Goal: Task Accomplishment & Management: Manage account settings

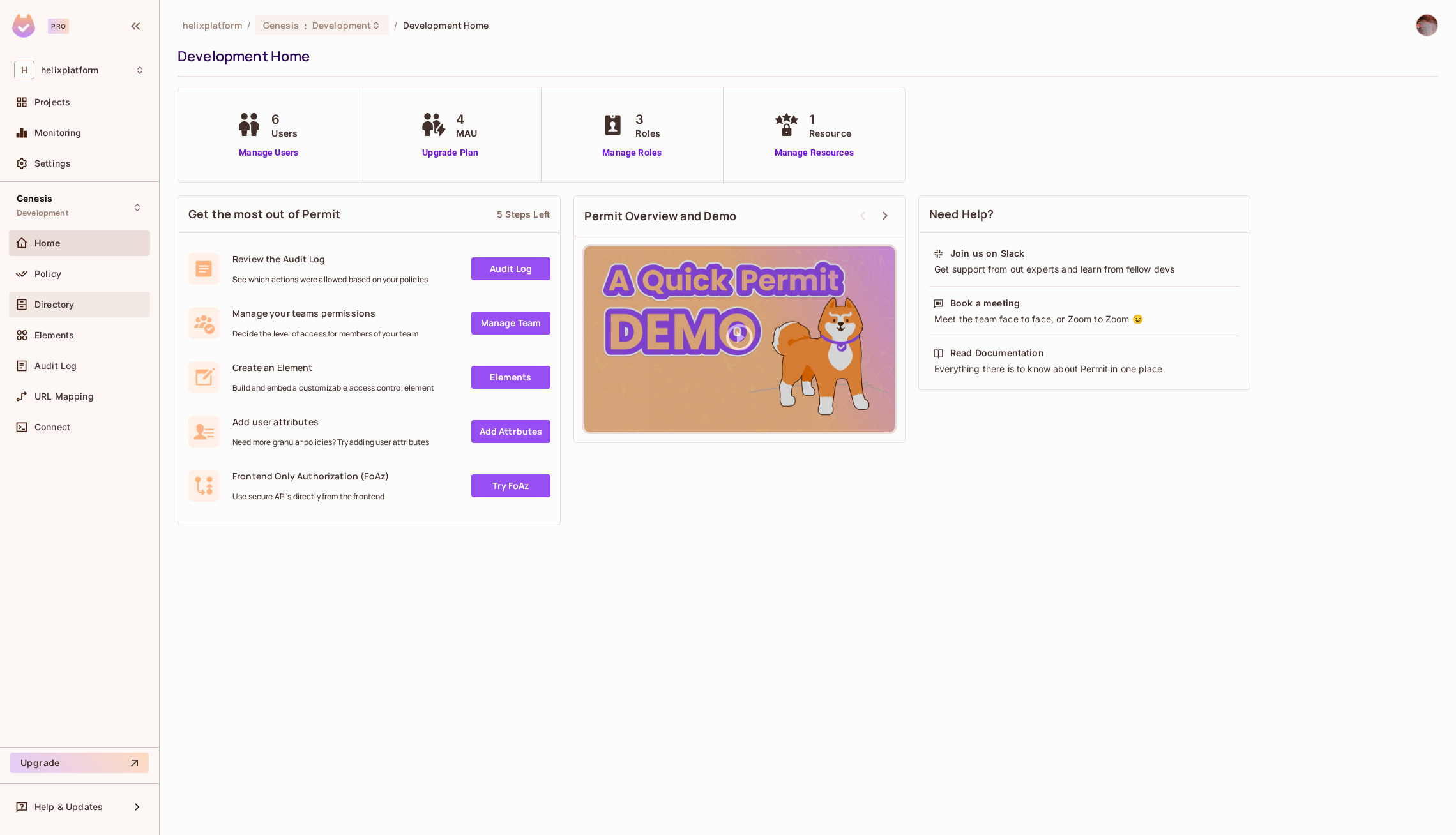
click at [76, 299] on div "Directory" at bounding box center [90, 304] width 111 height 10
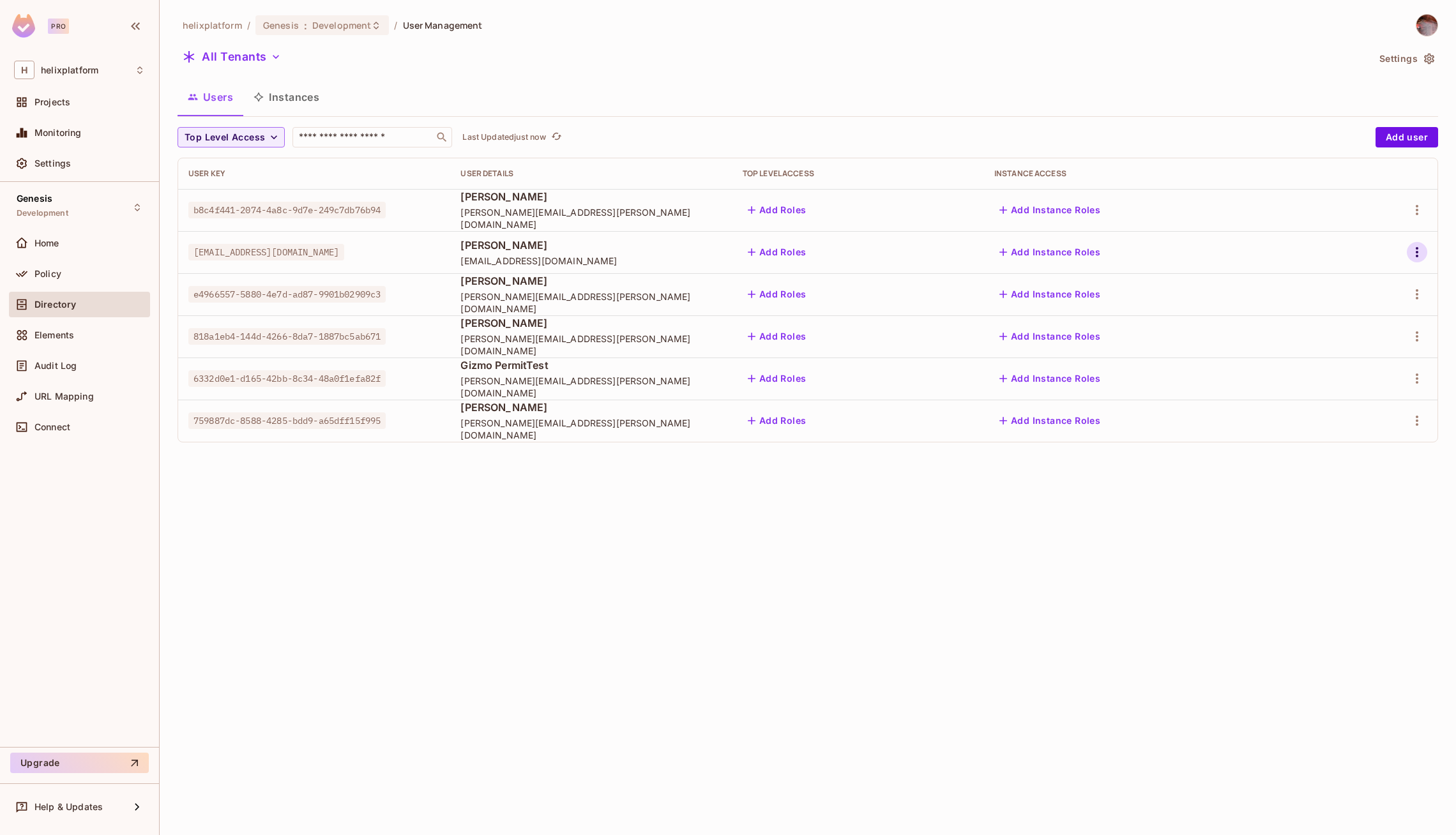
click at [1417, 245] on icon "button" at bounding box center [1417, 252] width 15 height 15
click at [1337, 284] on div "Edit" at bounding box center [1343, 281] width 17 height 13
click at [1422, 250] on icon "button" at bounding box center [1417, 252] width 15 height 15
click at [1343, 335] on div "Edit Attributes" at bounding box center [1366, 338] width 63 height 13
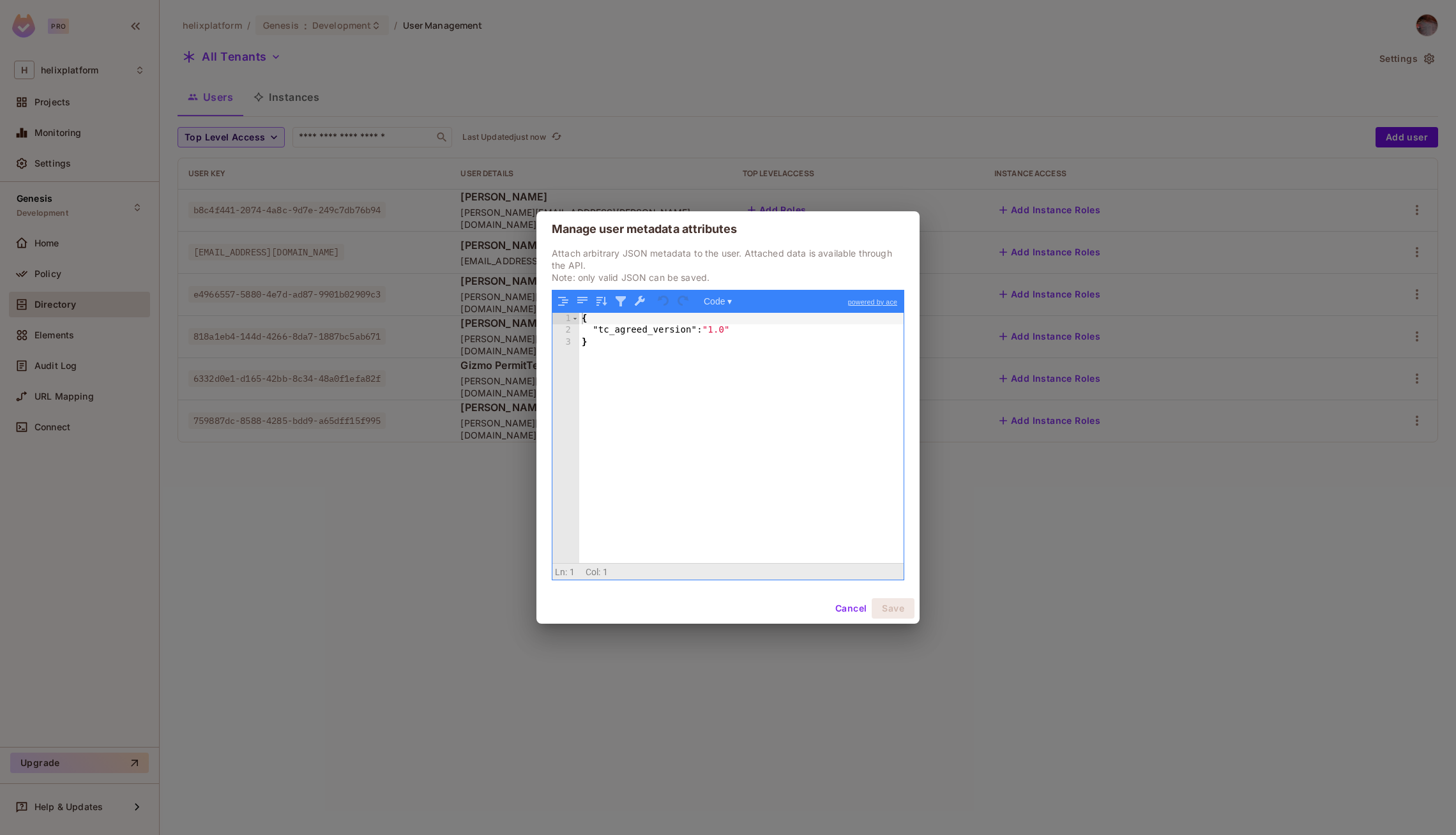
click at [727, 330] on div "{ "tc_agreed_version" : "1.0" }" at bounding box center [741, 449] width 325 height 274
click at [896, 608] on button "Save" at bounding box center [893, 608] width 43 height 21
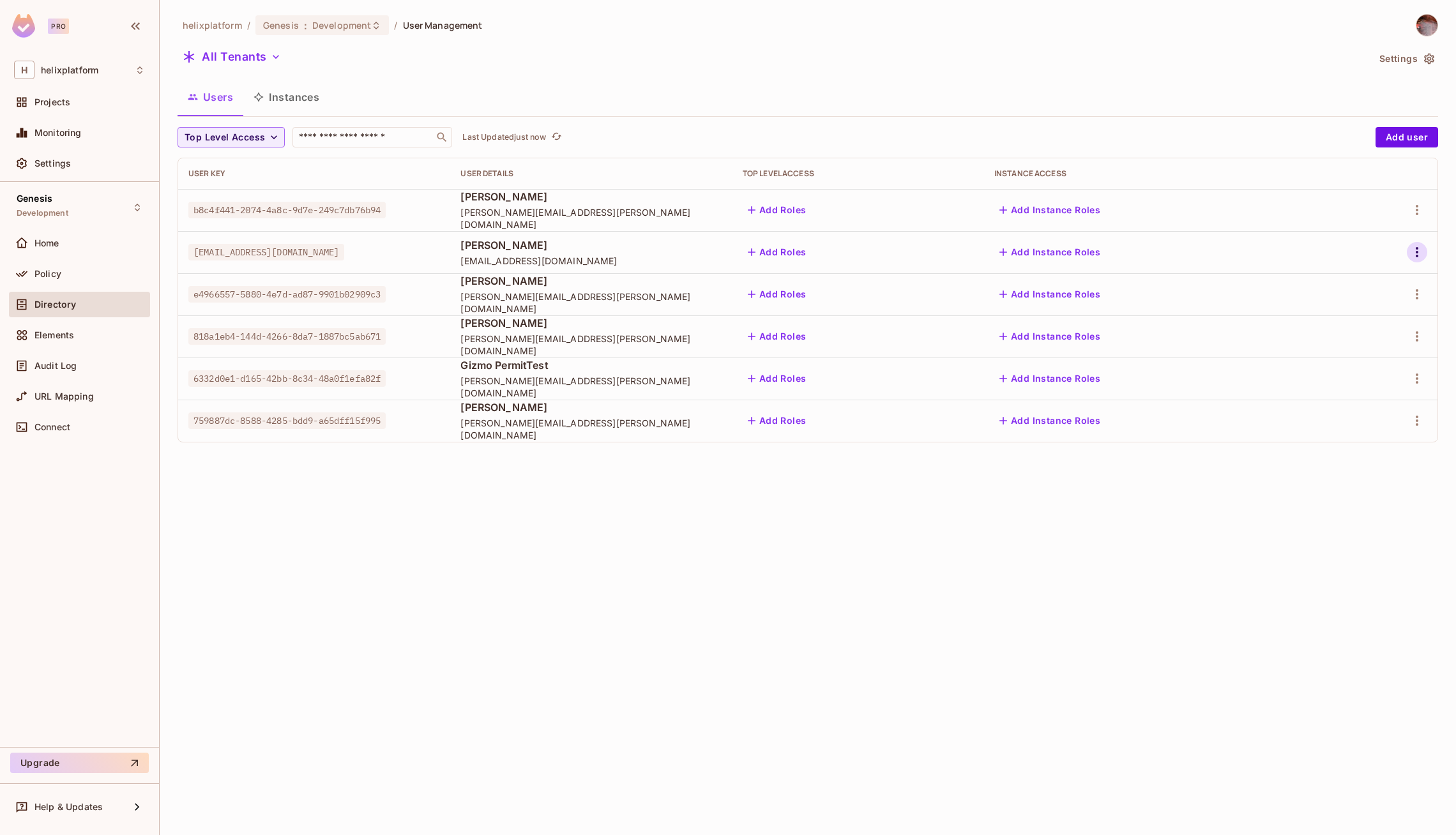
click at [1422, 247] on icon "button" at bounding box center [1417, 252] width 15 height 15
click at [1326, 335] on div "Edit Attributes" at bounding box center [1355, 338] width 93 height 21
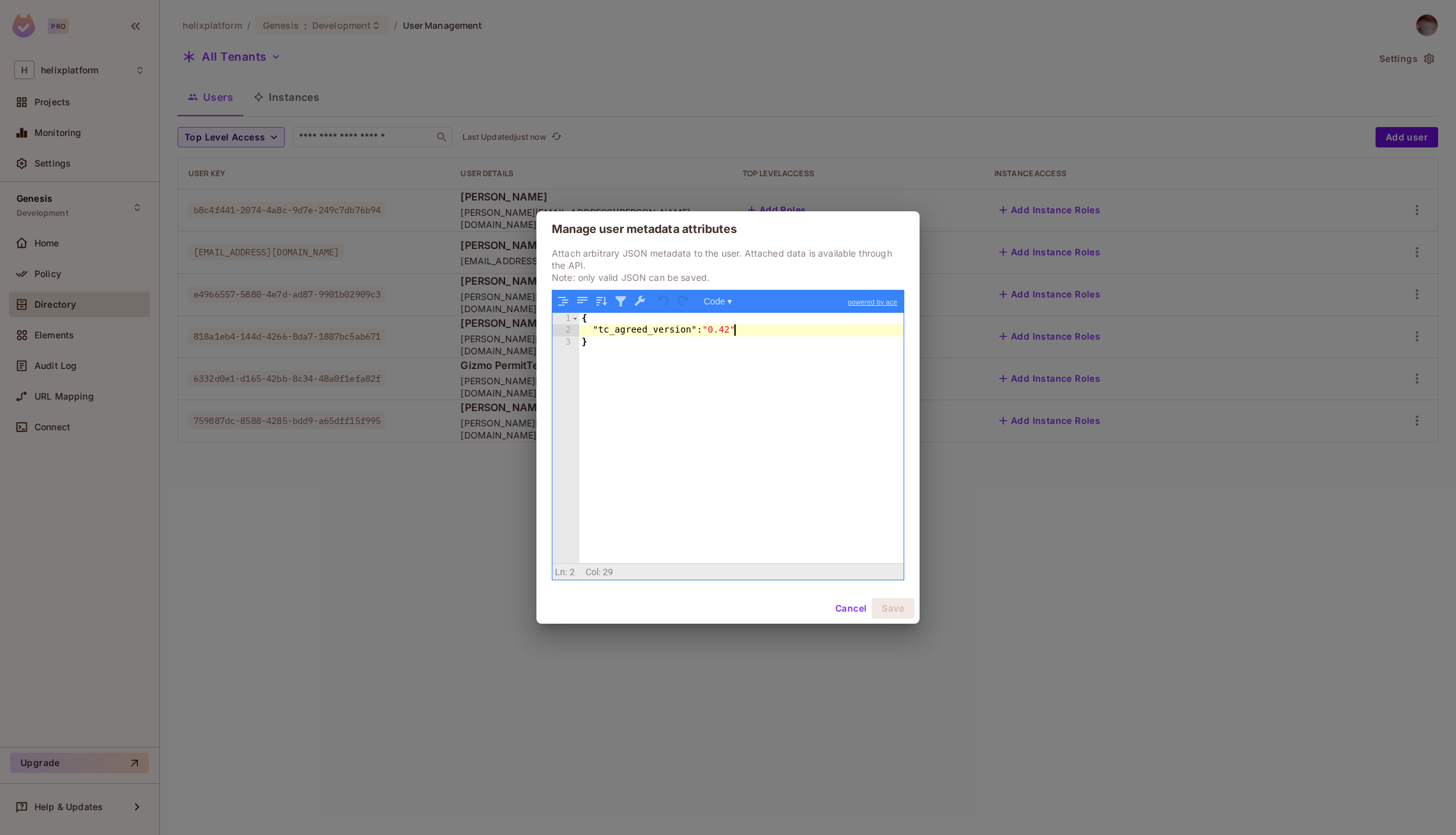
click at [733, 332] on div "{ "tc_agreed_version" : "0.42" }" at bounding box center [741, 449] width 325 height 274
click at [895, 613] on button "Save" at bounding box center [893, 608] width 43 height 21
